Goal: Information Seeking & Learning: Learn about a topic

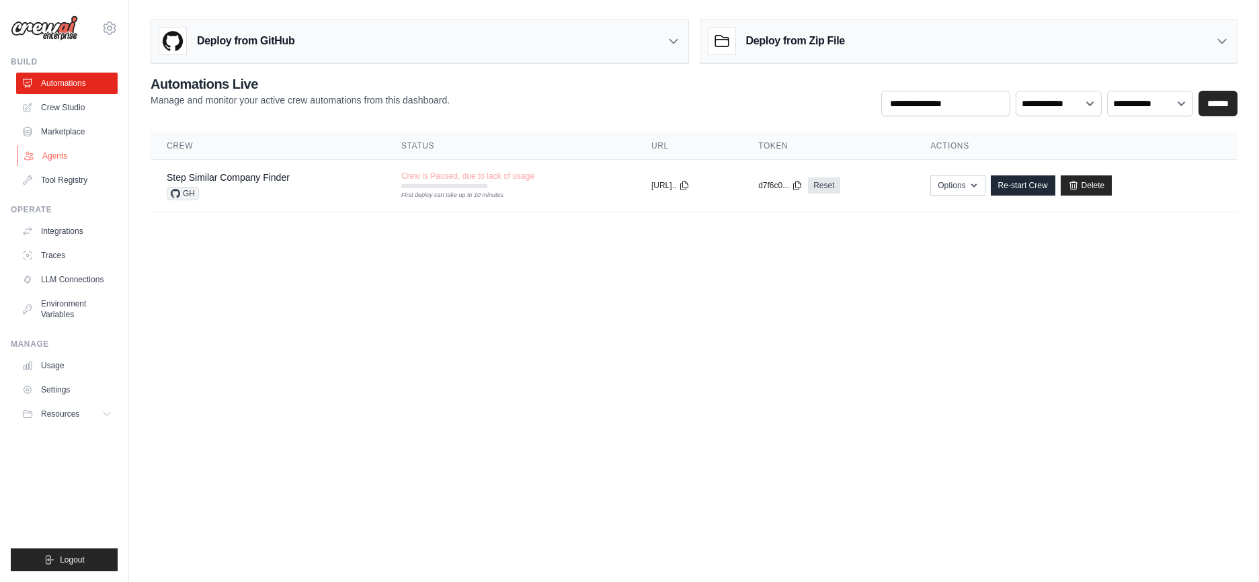
click at [63, 159] on link "Agents" at bounding box center [67, 156] width 101 height 22
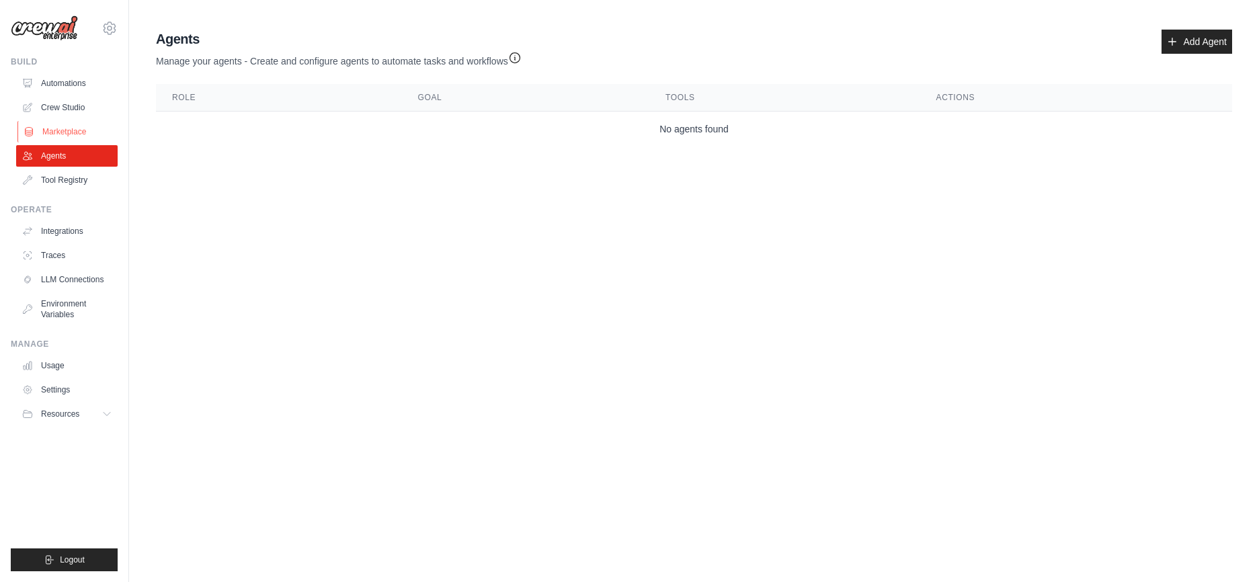
click at [66, 130] on link "Marketplace" at bounding box center [67, 132] width 101 height 22
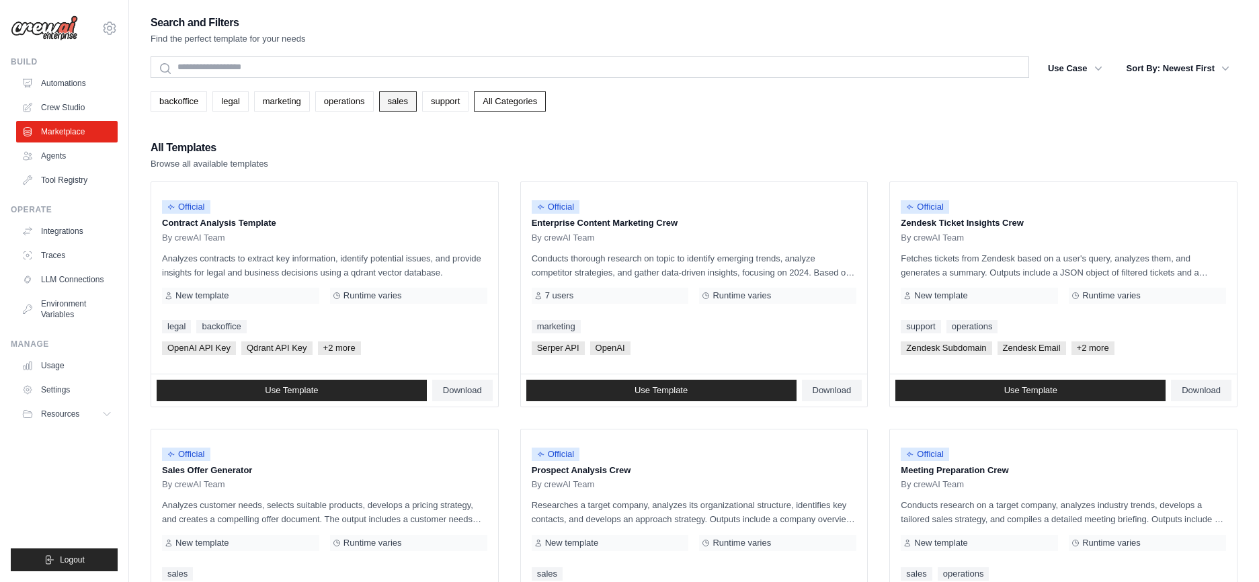
click at [406, 104] on link "sales" at bounding box center [398, 101] width 38 height 20
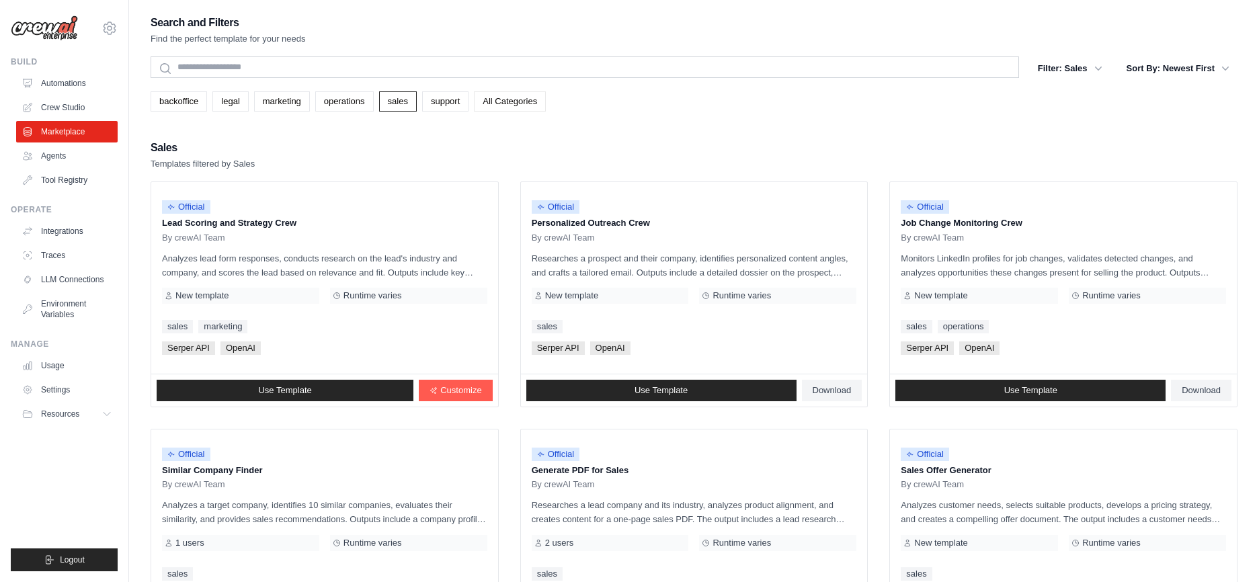
click at [505, 101] on link "All Categories" at bounding box center [510, 101] width 72 height 20
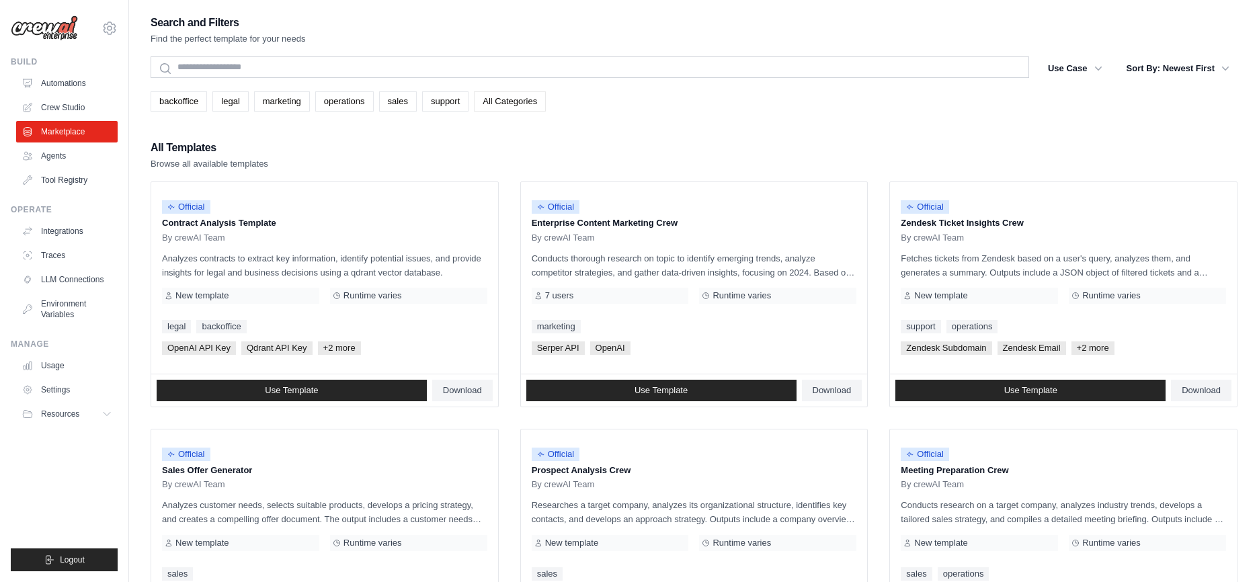
click at [519, 101] on link "All Categories" at bounding box center [510, 101] width 72 height 20
click at [444, 101] on link "support" at bounding box center [445, 101] width 46 height 20
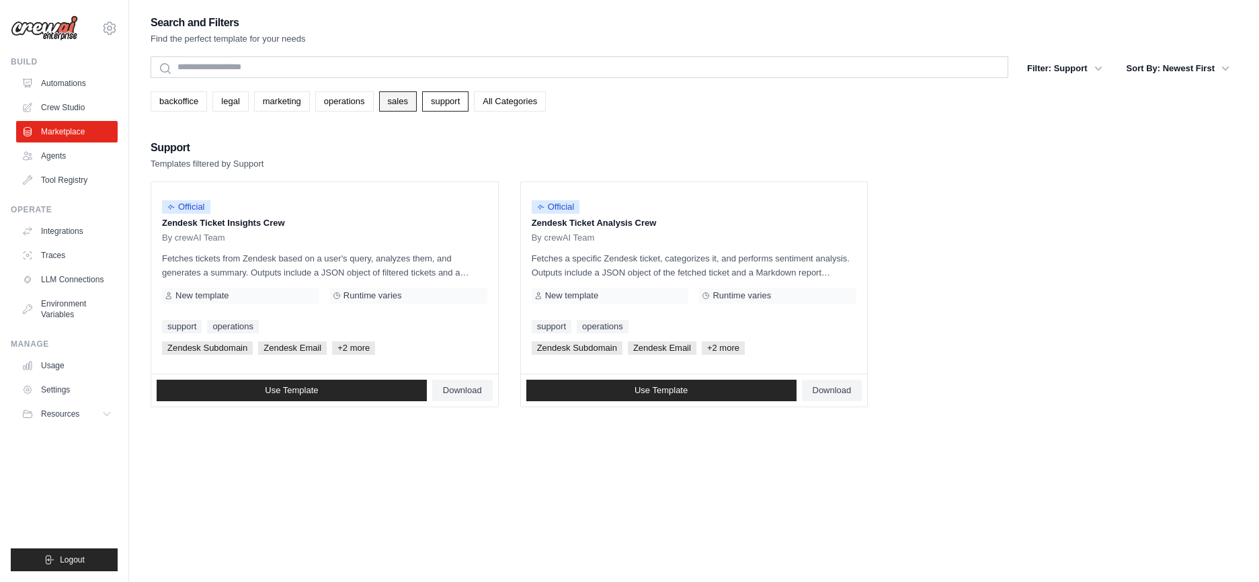
click at [389, 98] on link "sales" at bounding box center [398, 101] width 38 height 20
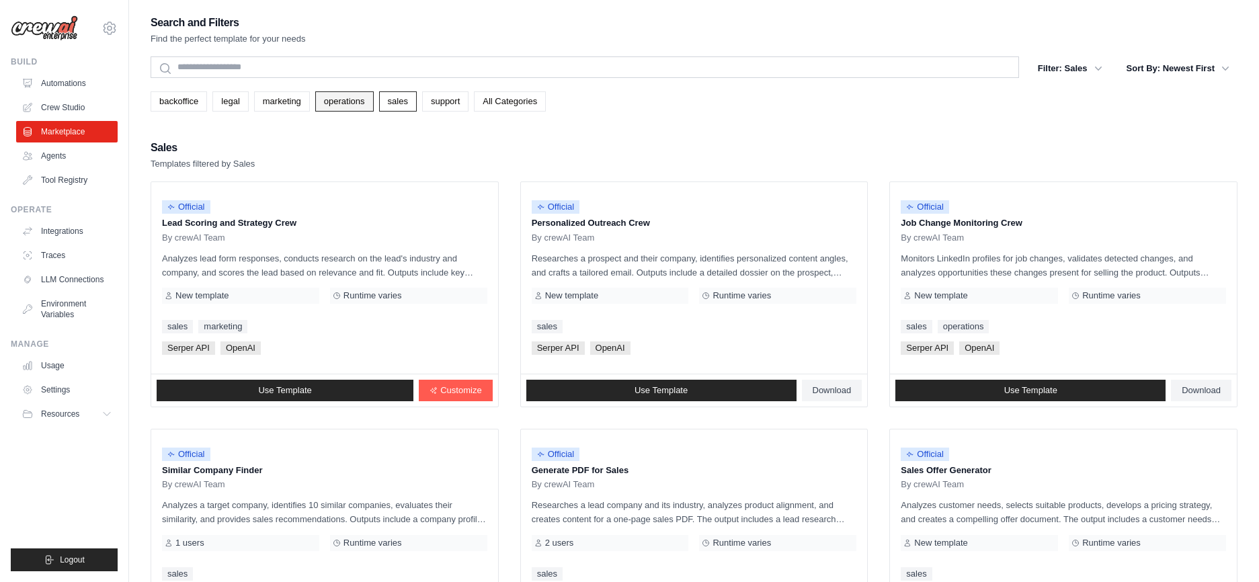
click at [344, 101] on link "operations" at bounding box center [344, 101] width 58 height 20
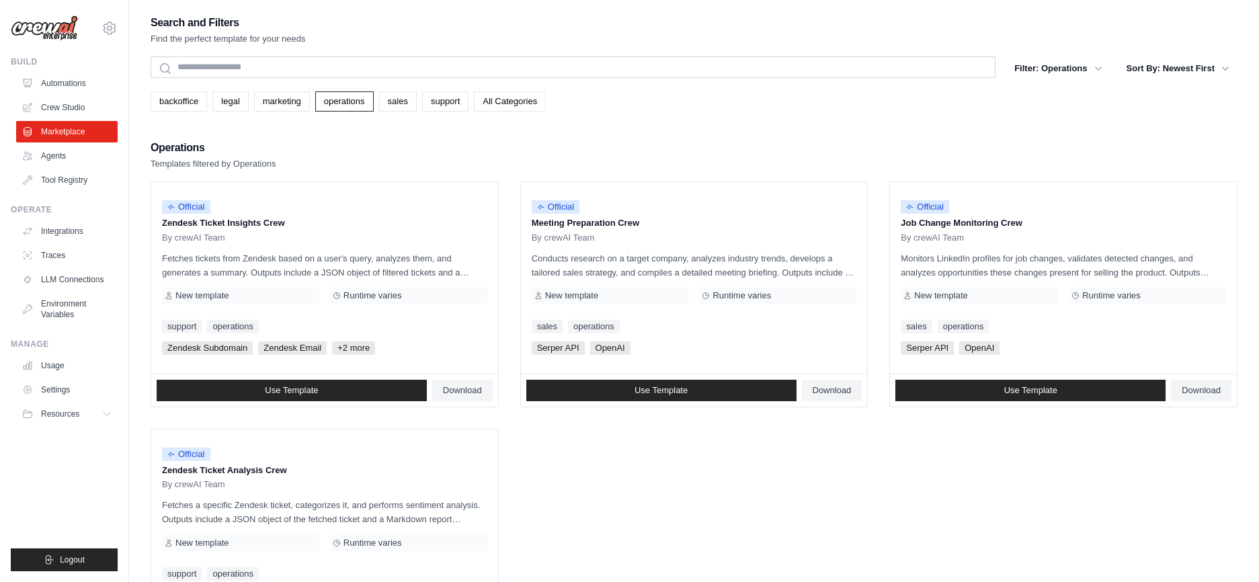
click at [501, 97] on link "All Categories" at bounding box center [510, 101] width 72 height 20
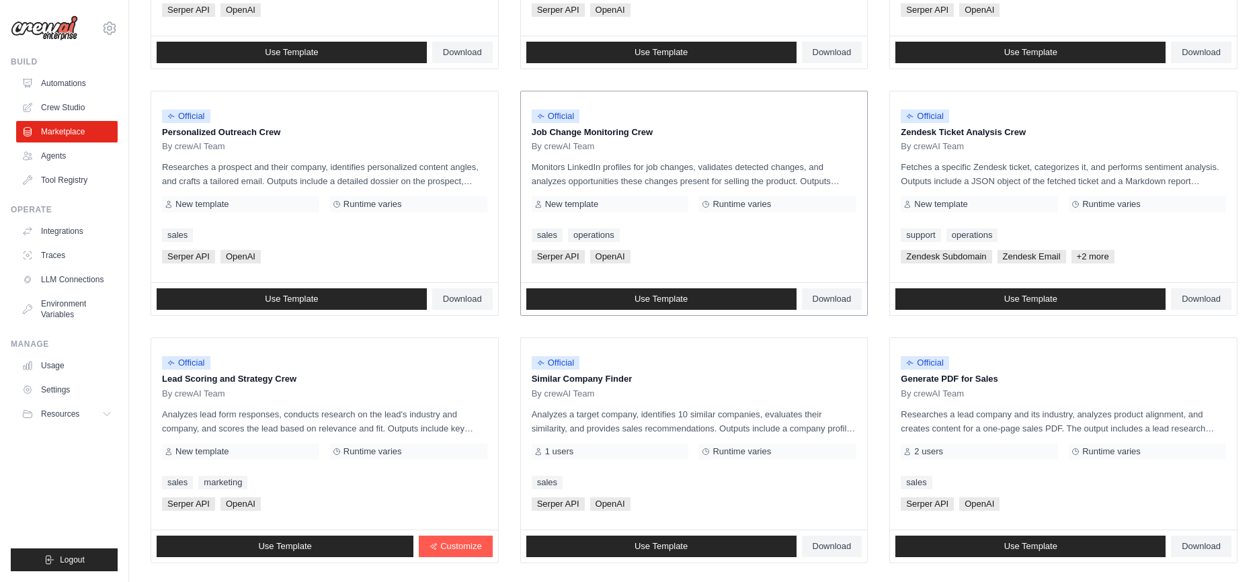
scroll to position [663, 0]
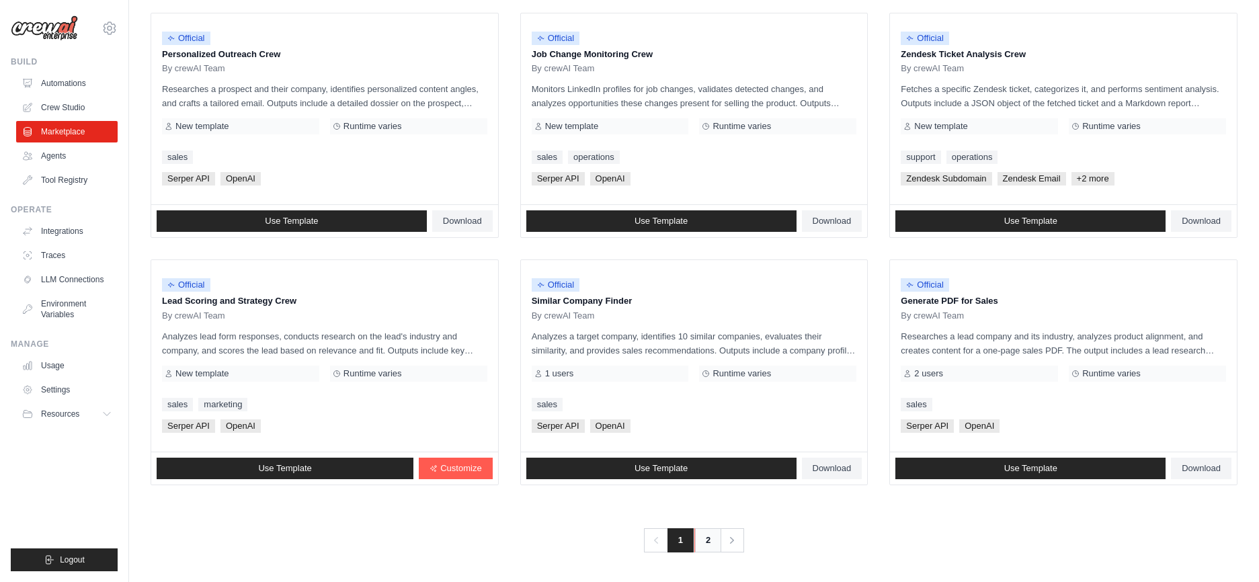
click at [708, 550] on link "2" at bounding box center [707, 540] width 27 height 24
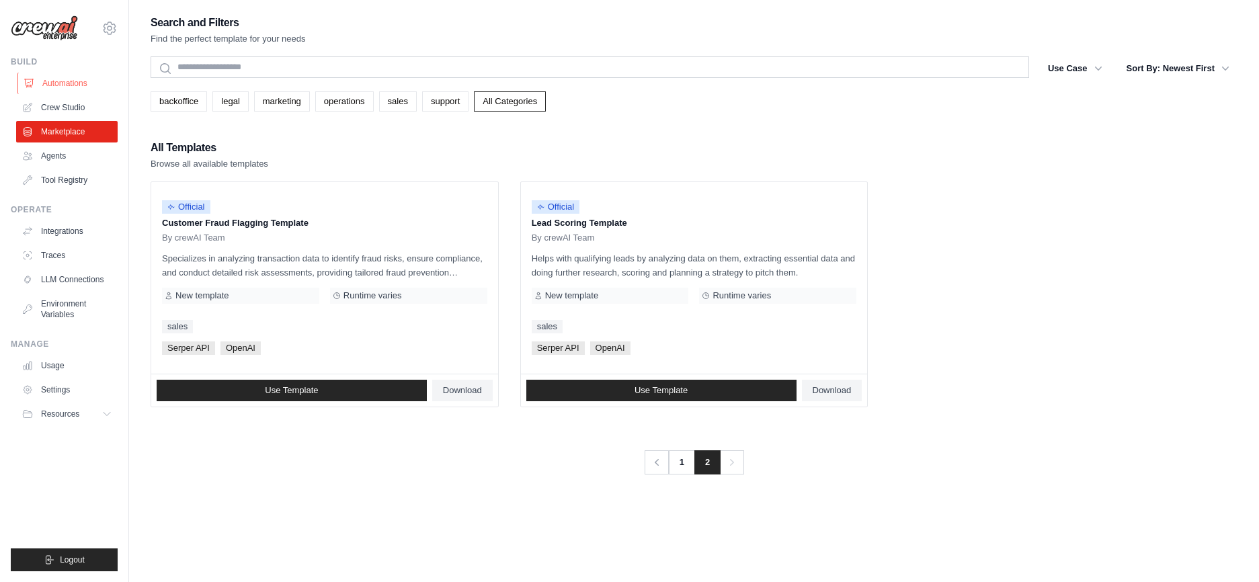
click at [60, 82] on link "Automations" at bounding box center [67, 84] width 101 height 22
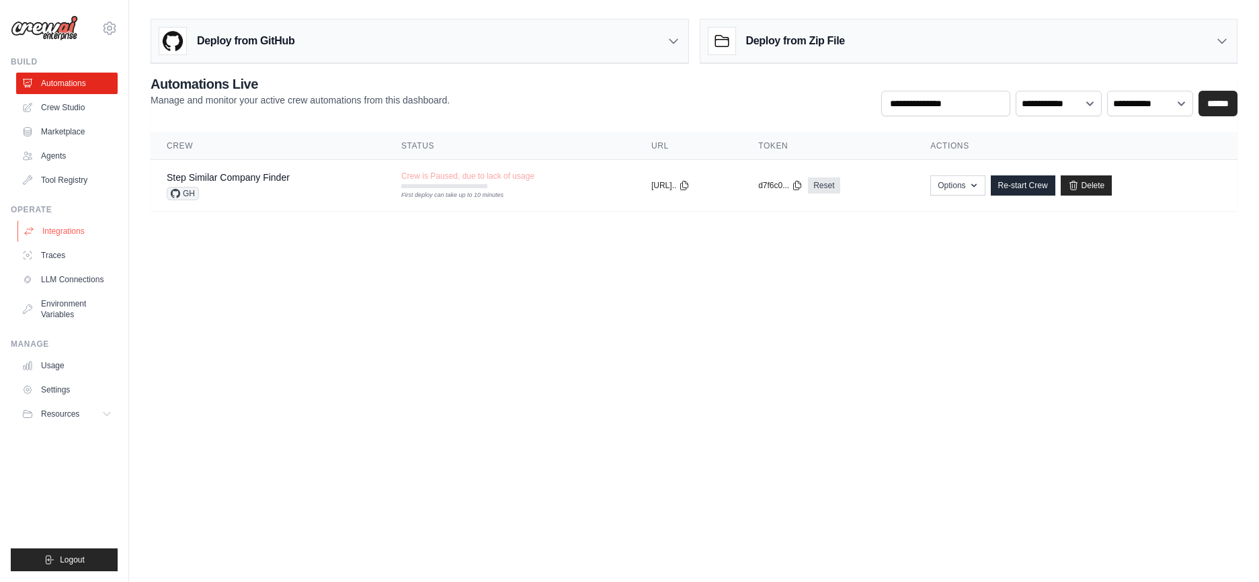
click at [65, 225] on link "Integrations" at bounding box center [67, 231] width 101 height 22
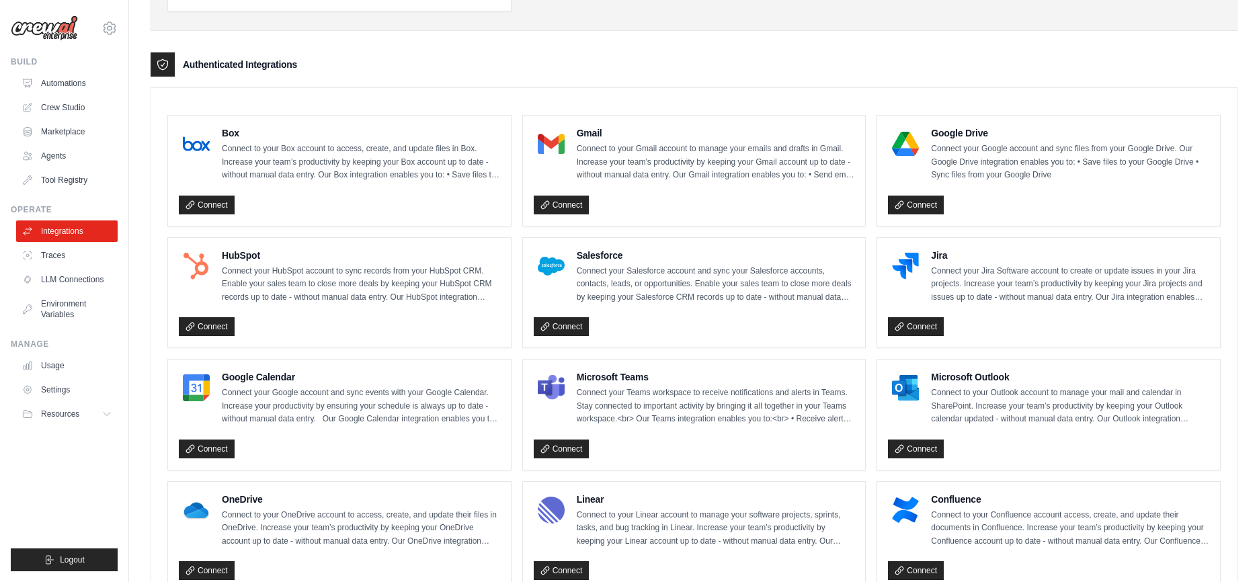
scroll to position [300, 0]
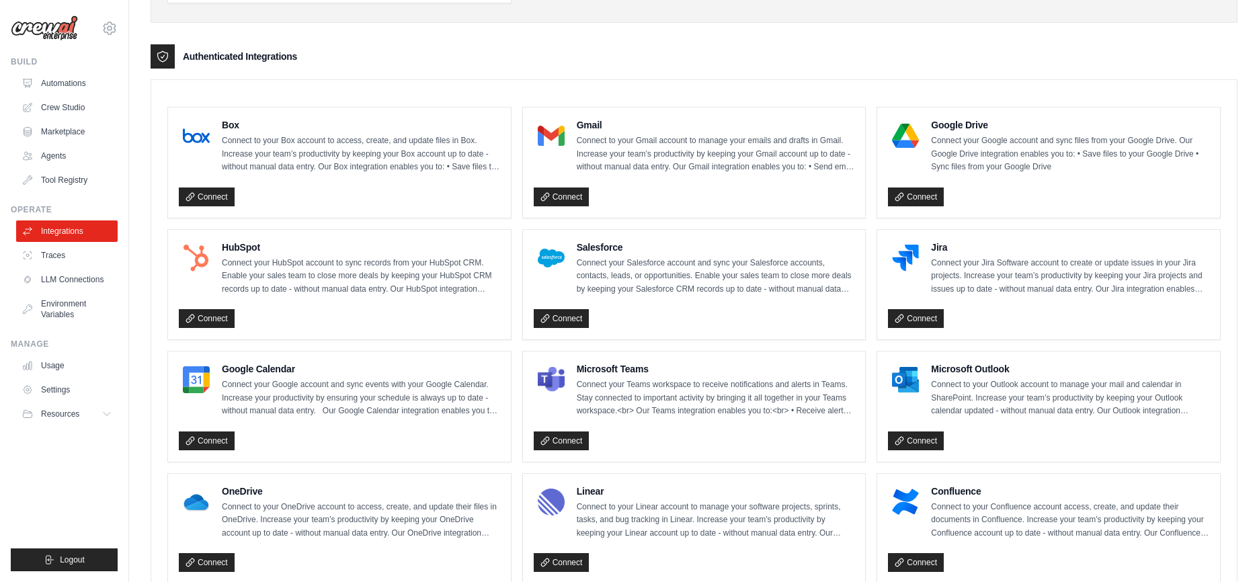
click at [543, 132] on img at bounding box center [551, 135] width 27 height 27
click at [578, 192] on link "Connect" at bounding box center [562, 197] width 56 height 19
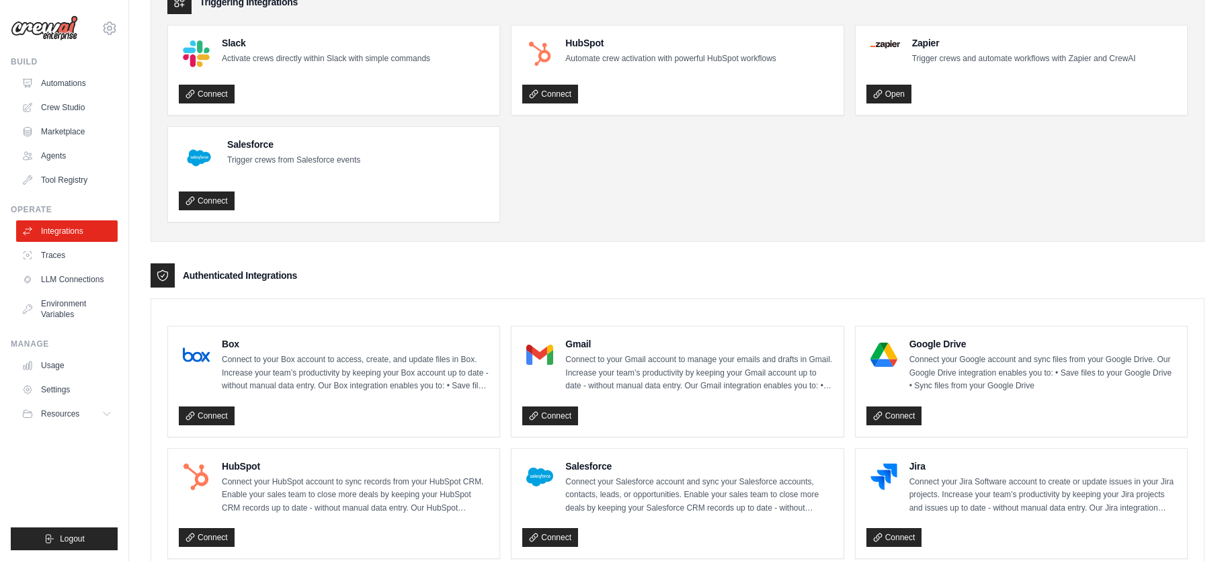
scroll to position [0, 0]
